Goal: Navigation & Orientation: Understand site structure

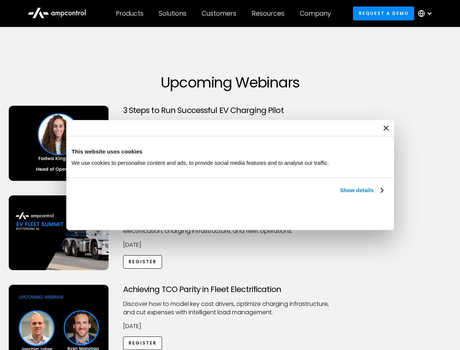
click at [340, 195] on link "Show details" at bounding box center [361, 190] width 43 height 9
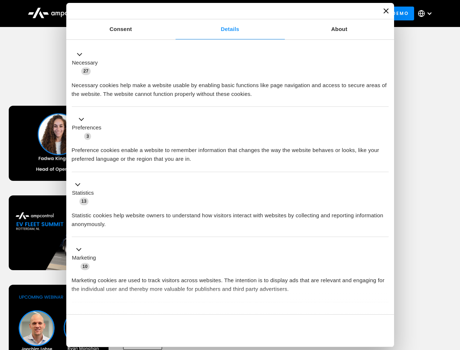
click at [384, 302] on ul "Necessary 27 Necessary cookies help make a website usable by enabling basic fun…" at bounding box center [230, 192] width 324 height 300
click at [452, 294] on div "Achieving TCO Parity in Fleet Electrification Discover how to model key cost dr…" at bounding box center [230, 342] width 458 height 114
click at [224, 13] on div "Customers" at bounding box center [219, 13] width 35 height 8
click at [129, 13] on div "Products" at bounding box center [130, 13] width 28 height 8
click at [173, 13] on div "Solutions" at bounding box center [173, 13] width 28 height 8
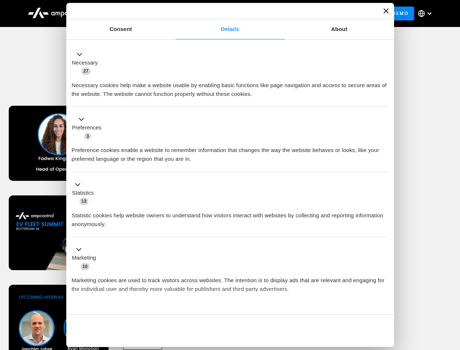
click at [220, 13] on div "Customers" at bounding box center [219, 13] width 35 height 8
click at [270, 13] on div "Resources" at bounding box center [268, 13] width 33 height 8
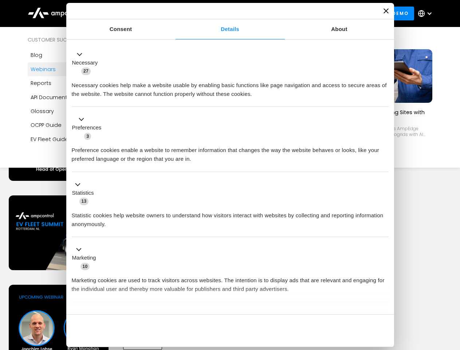
click at [318, 13] on div "Company" at bounding box center [315, 13] width 31 height 8
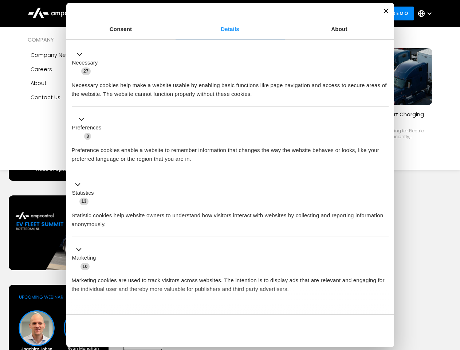
click at [427, 13] on div at bounding box center [430, 14] width 6 height 6
